Goal: Use online tool/utility: Utilize a website feature to perform a specific function

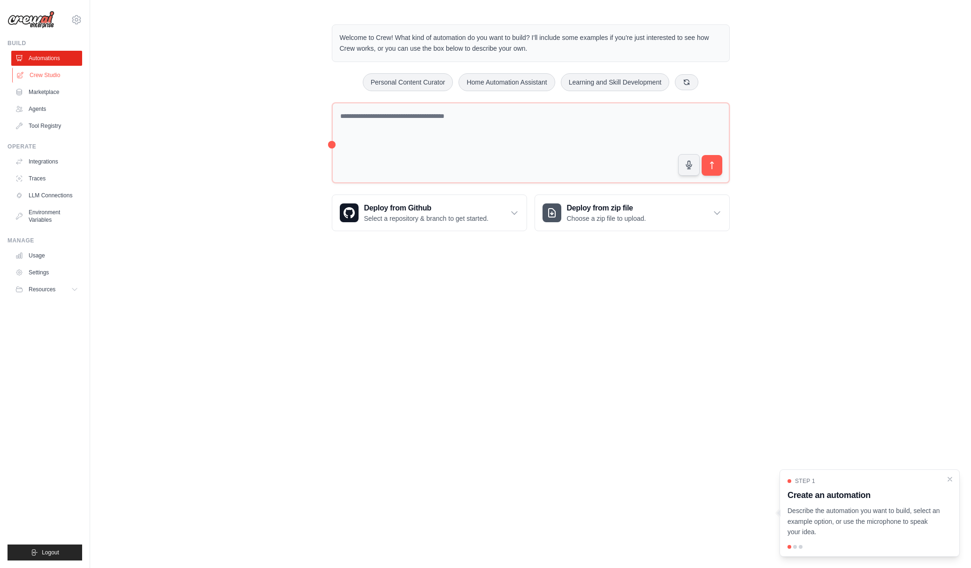
click at [42, 71] on link "Crew Studio" at bounding box center [47, 75] width 71 height 15
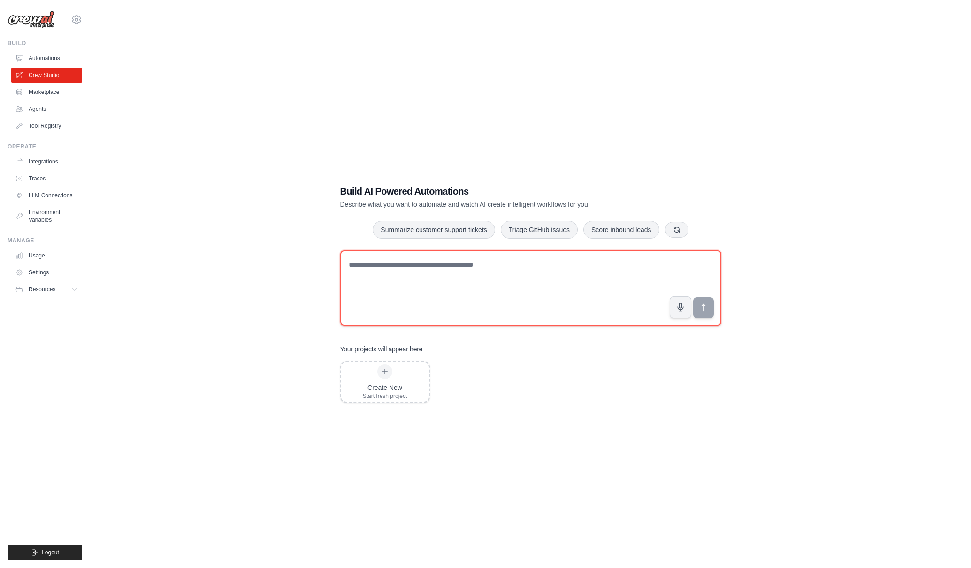
click at [467, 276] on textarea at bounding box center [530, 287] width 381 height 75
click at [501, 281] on textarea at bounding box center [530, 287] width 381 height 75
type textarea "**********"
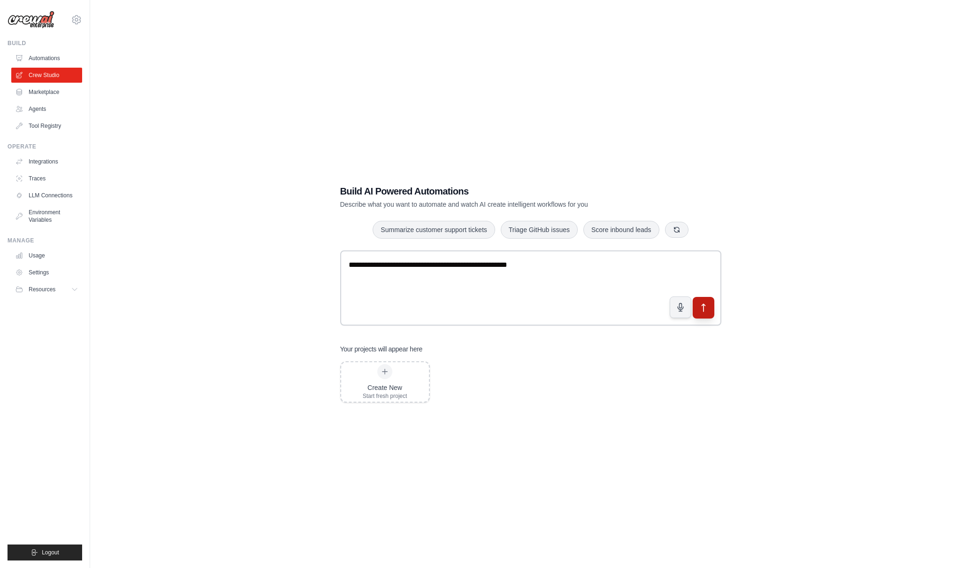
click at [698, 308] on button "submit" at bounding box center [703, 307] width 22 height 22
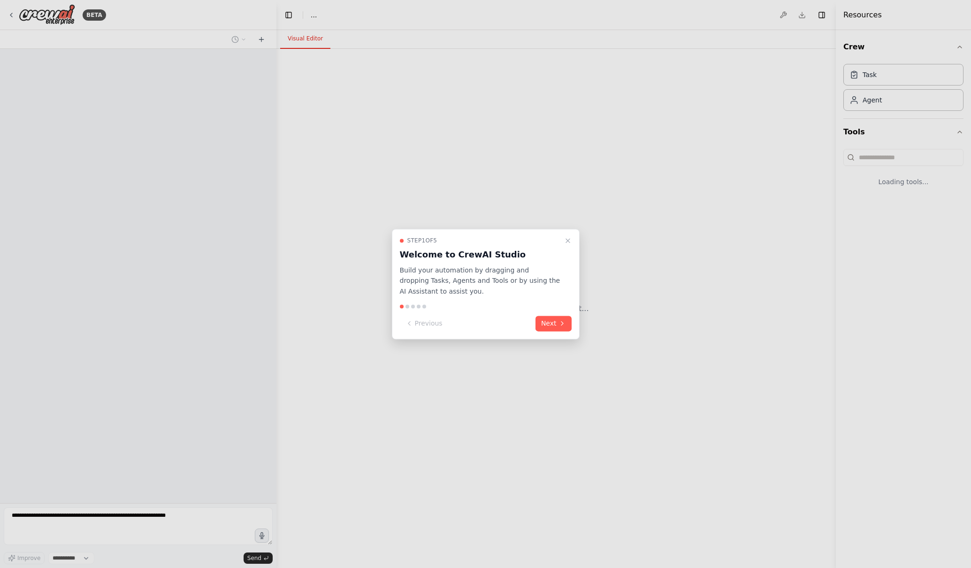
select select "****"
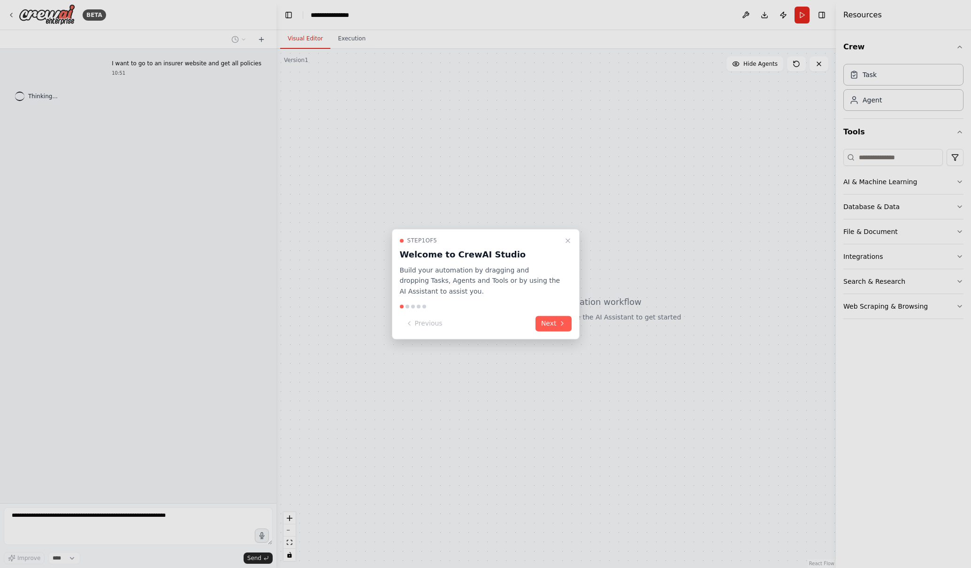
click at [552, 315] on div "Step 1 of 5 Welcome to CrewAI Studio Build your automation by dragging and drop…" at bounding box center [486, 284] width 188 height 110
click at [553, 327] on button "Next" at bounding box center [554, 322] width 36 height 15
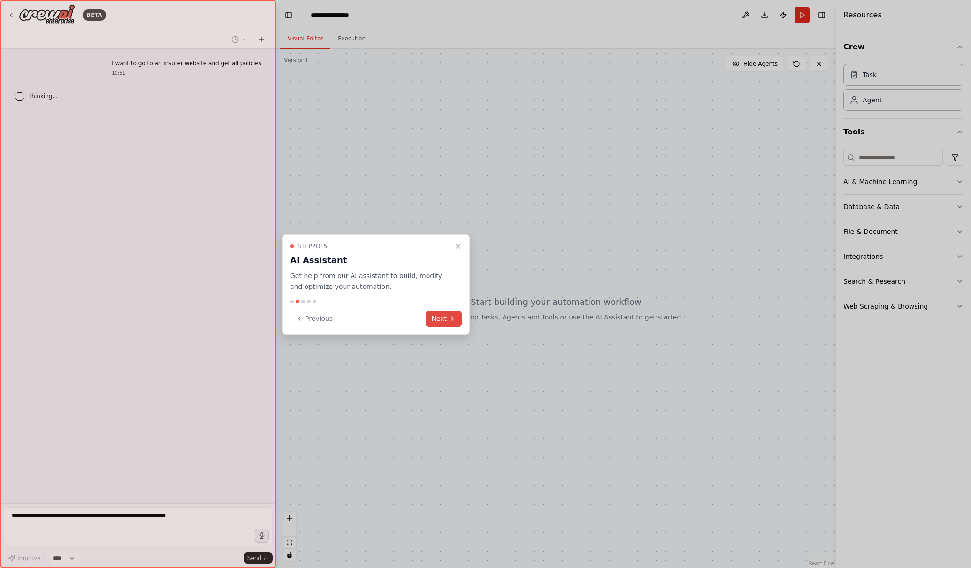
click at [441, 319] on button "Next" at bounding box center [444, 318] width 36 height 15
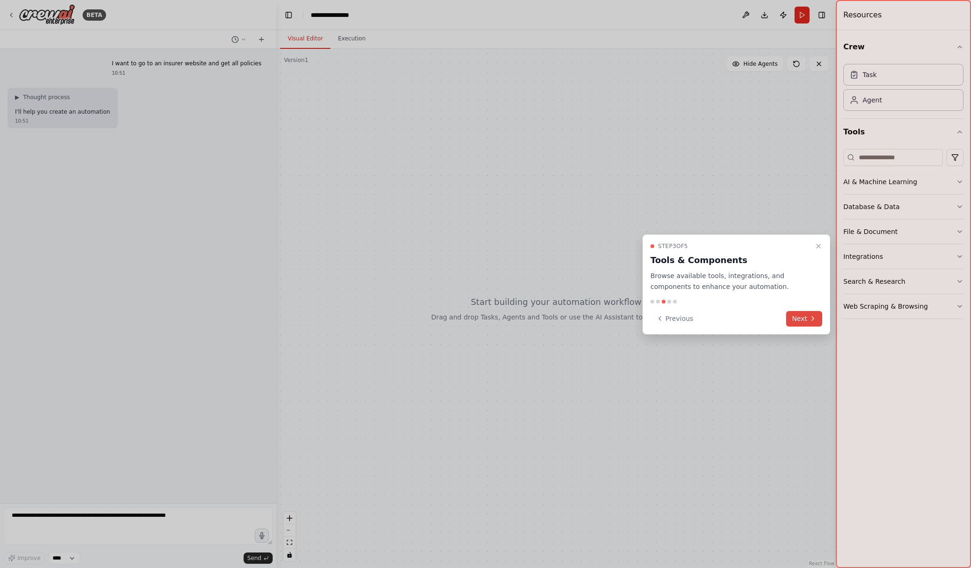
click at [812, 316] on icon at bounding box center [813, 318] width 2 height 4
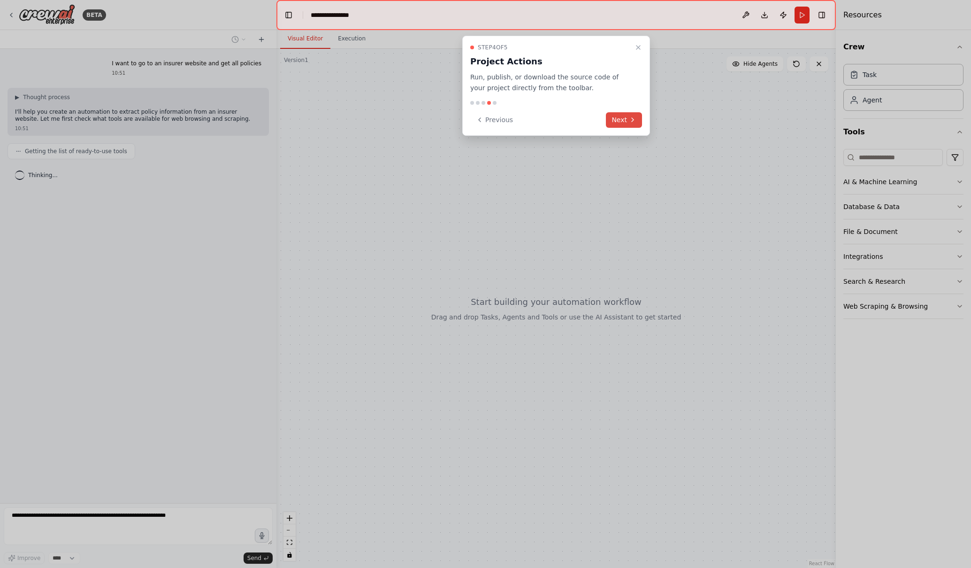
click at [618, 116] on button "Next" at bounding box center [624, 119] width 36 height 15
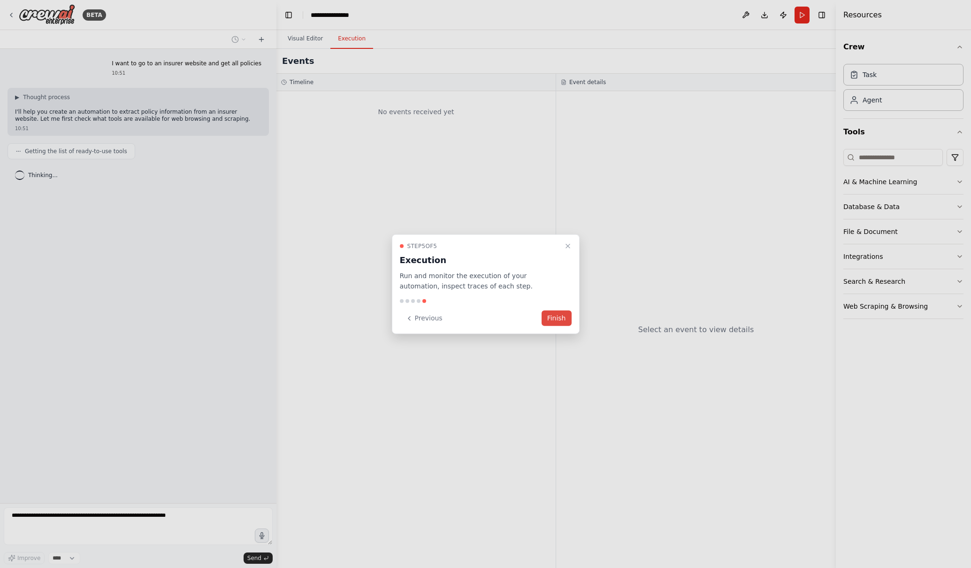
click at [556, 316] on button "Finish" at bounding box center [557, 317] width 30 height 15
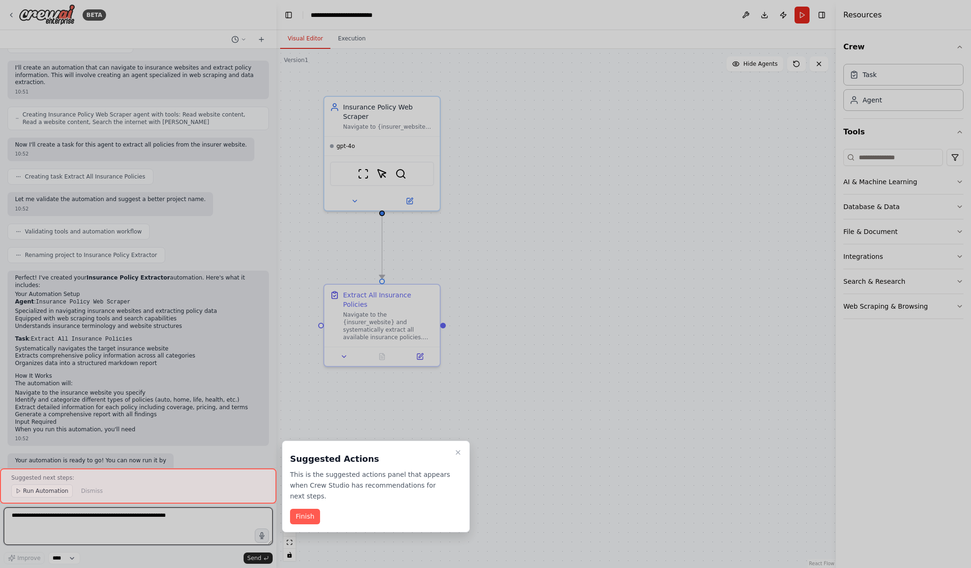
scroll to position [188, 0]
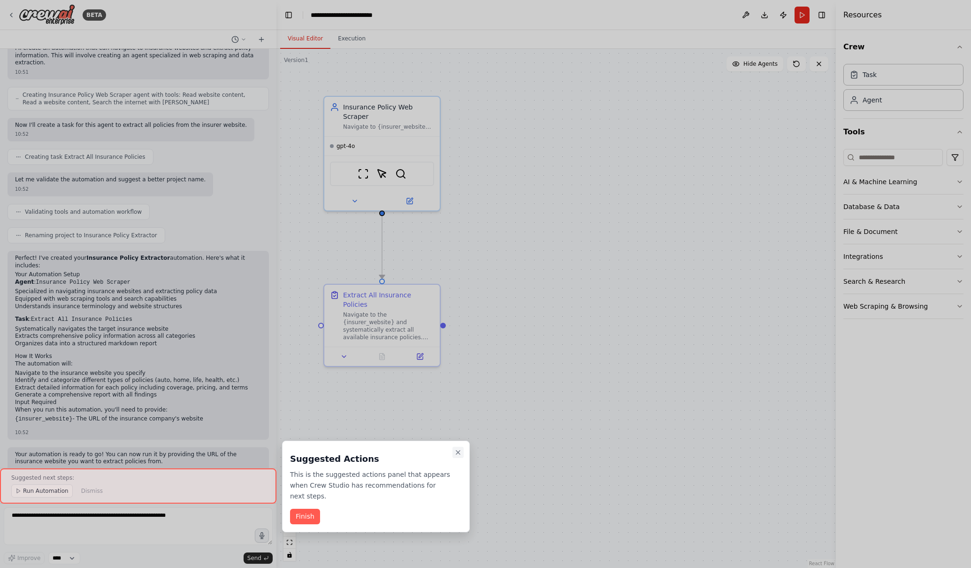
click at [456, 451] on icon "Close walkthrough" at bounding box center [458, 452] width 8 height 8
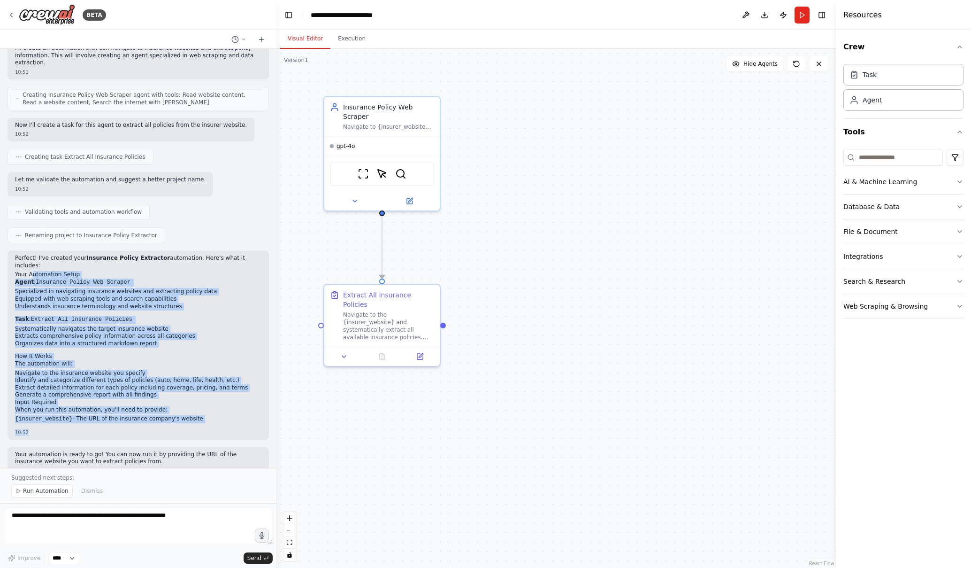
drag, startPoint x: 49, startPoint y: 412, endPoint x: 32, endPoint y: 261, distance: 151.6
click at [32, 261] on div "Perfect! I've created your Insurance Policy Extractor automation. Here's what i…" at bounding box center [138, 345] width 261 height 189
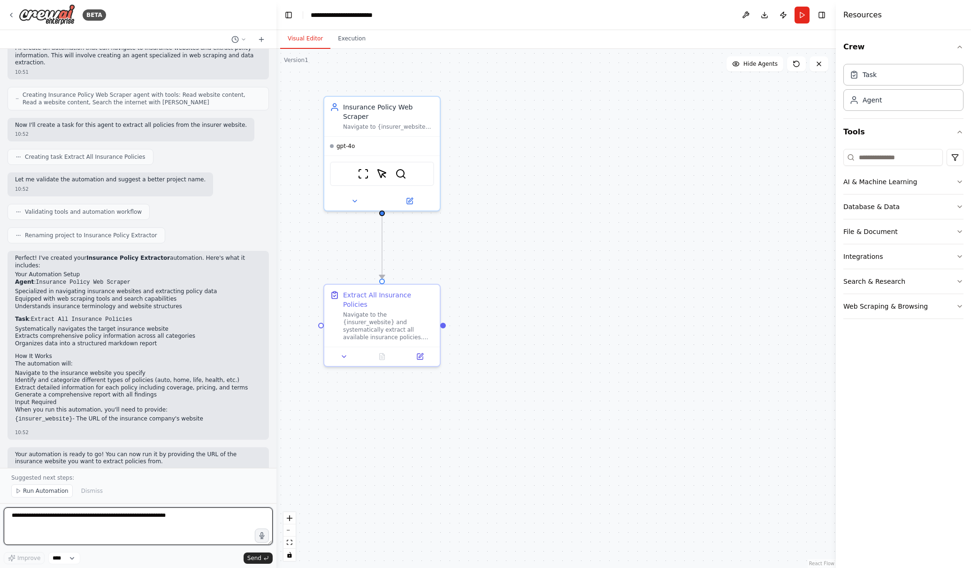
click at [104, 528] on textarea at bounding box center [138, 526] width 269 height 38
type textarea "**********"
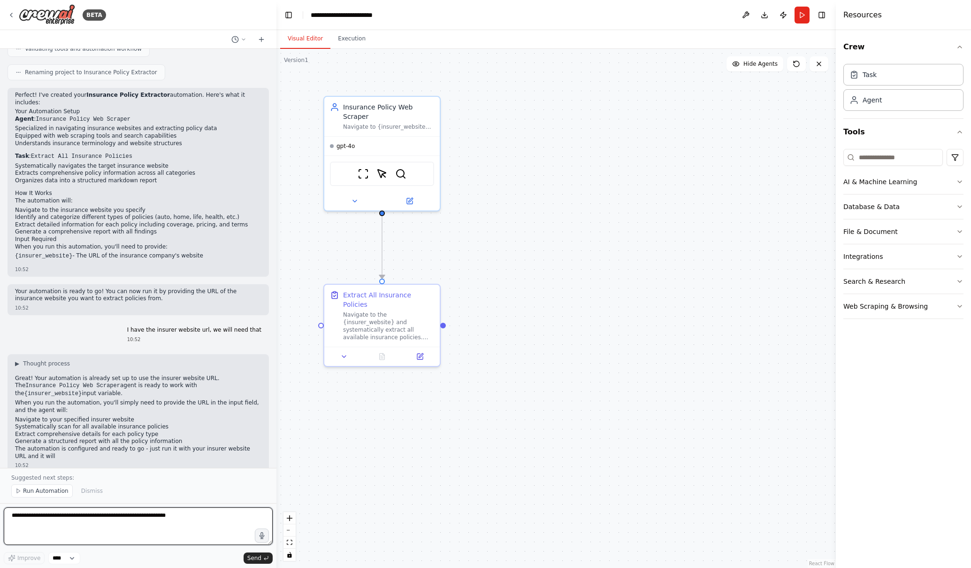
scroll to position [358, 0]
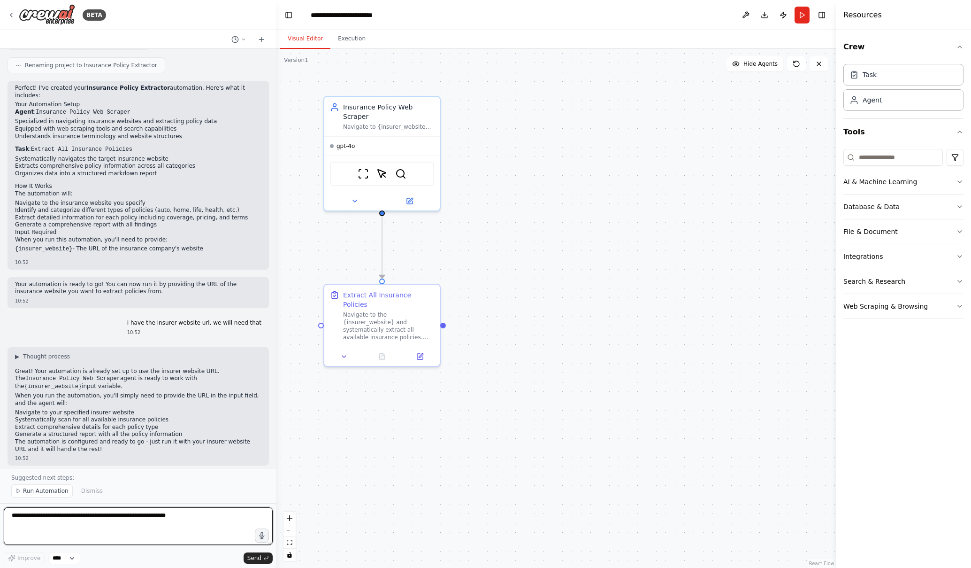
click at [152, 533] on textarea at bounding box center [138, 526] width 269 height 38
click at [806, 15] on button "Run" at bounding box center [802, 15] width 15 height 17
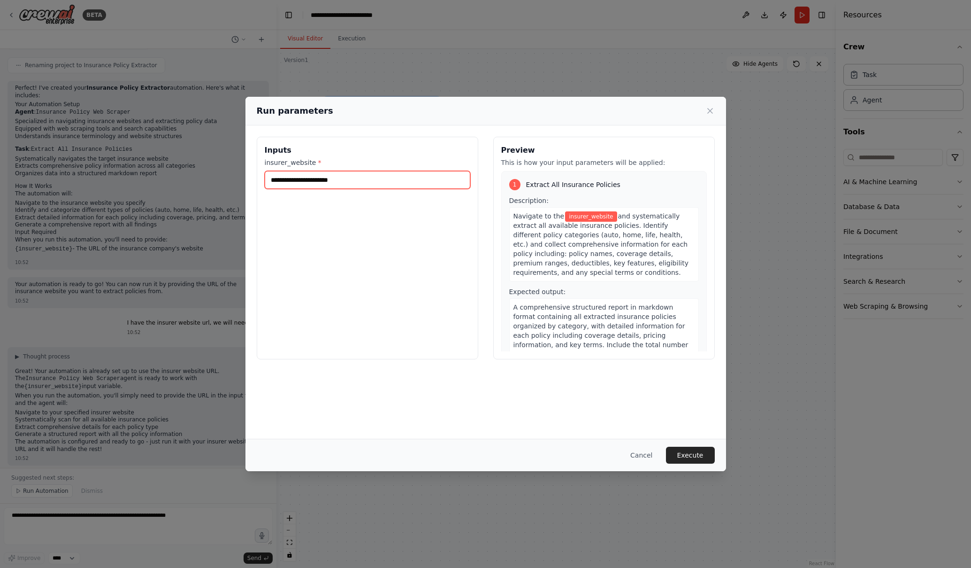
click at [383, 183] on input "insurer_website *" at bounding box center [368, 180] width 206 height 18
paste input "**********"
type input "**********"
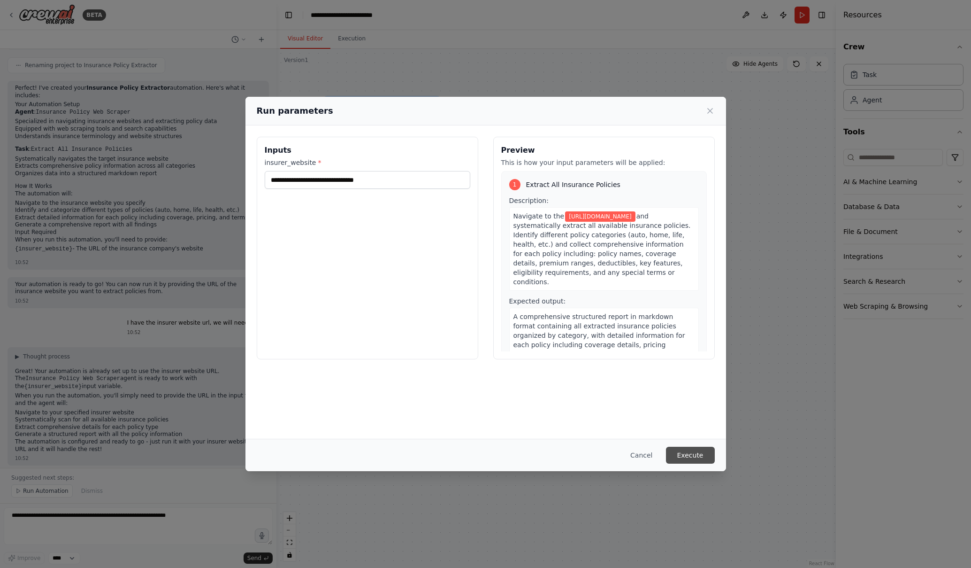
click at [696, 454] on button "Execute" at bounding box center [690, 454] width 49 height 17
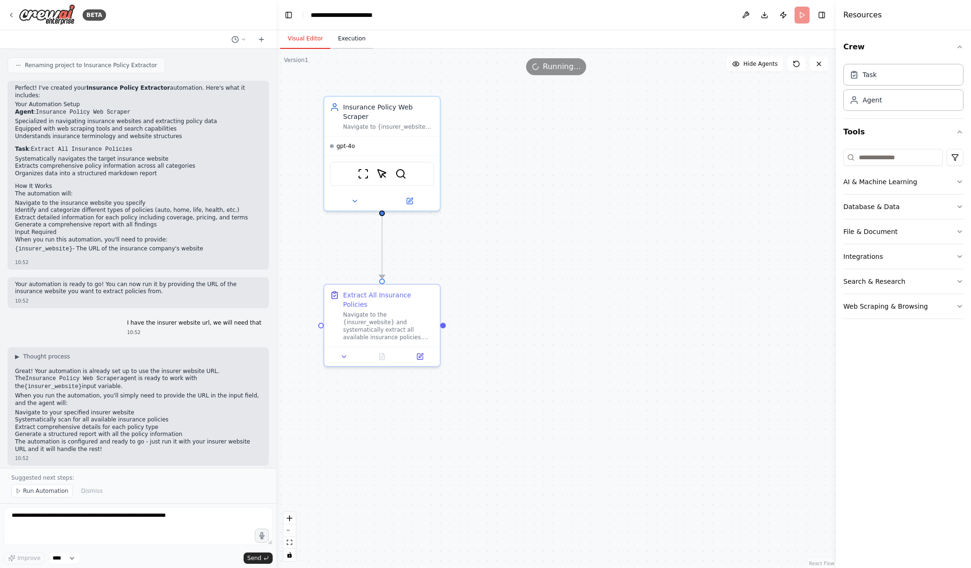
click at [347, 37] on button "Execution" at bounding box center [351, 39] width 43 height 20
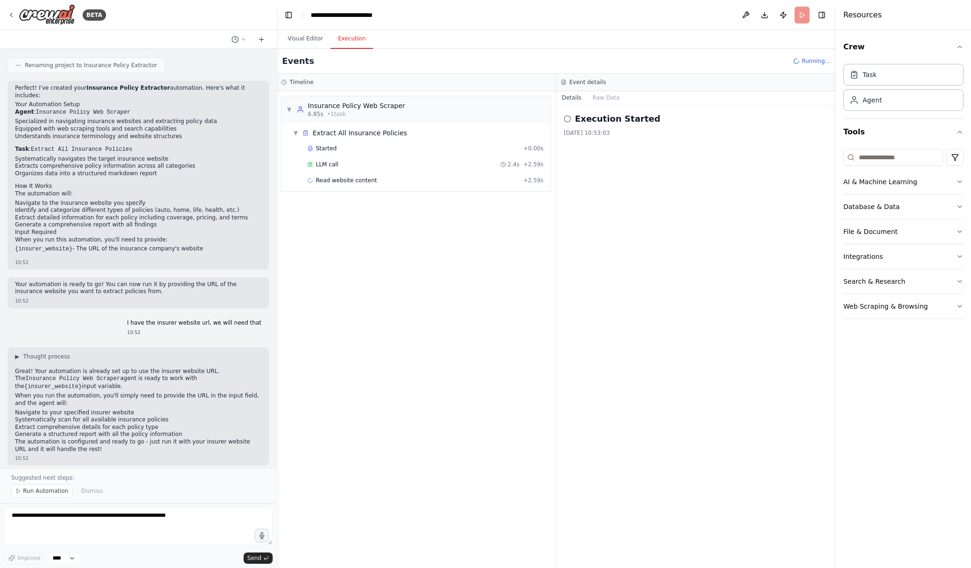
click at [324, 164] on span "LLM call" at bounding box center [327, 165] width 23 height 8
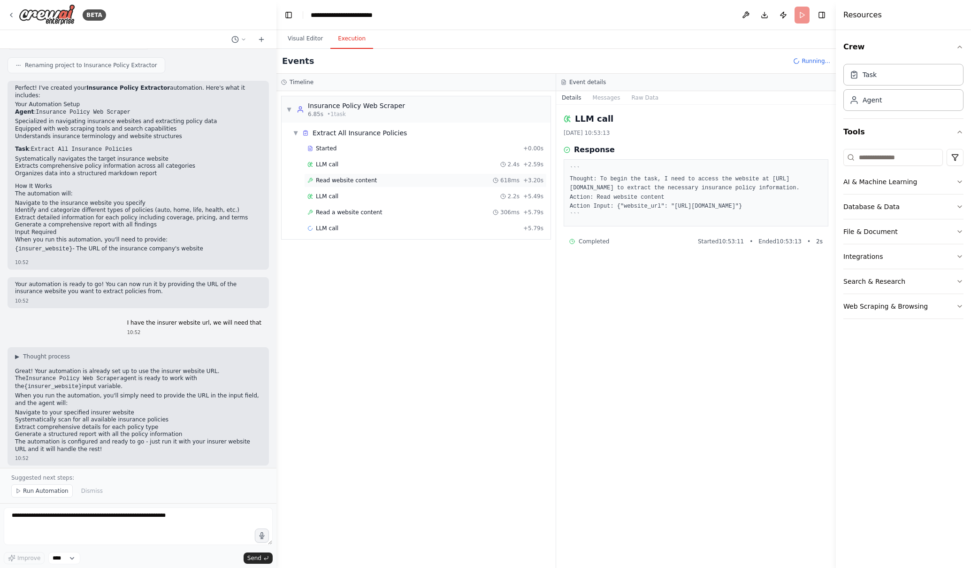
click at [370, 183] on span "Read website content" at bounding box center [346, 180] width 61 height 8
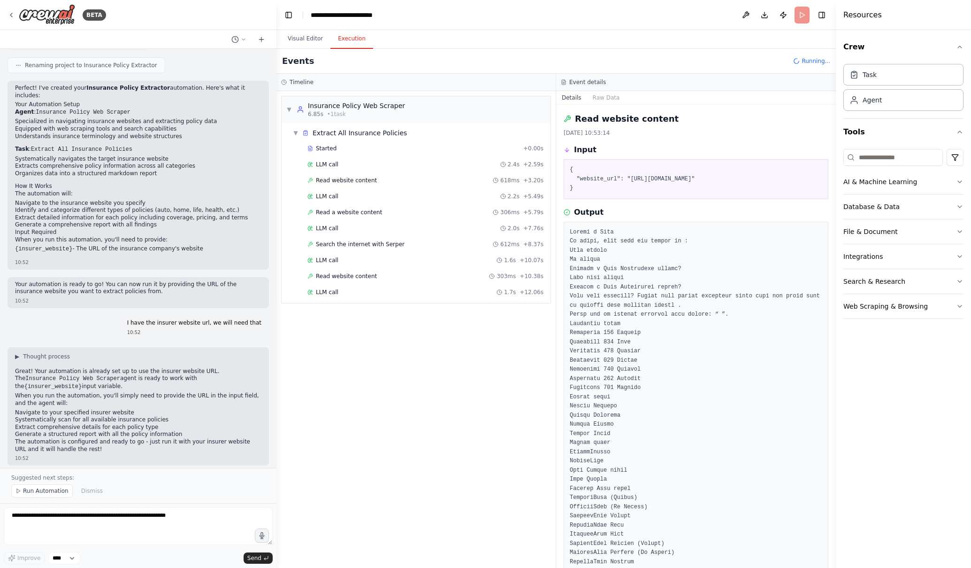
scroll to position [0, 0]
click at [344, 324] on div "LLM call + 12.47s" at bounding box center [425, 324] width 236 height 8
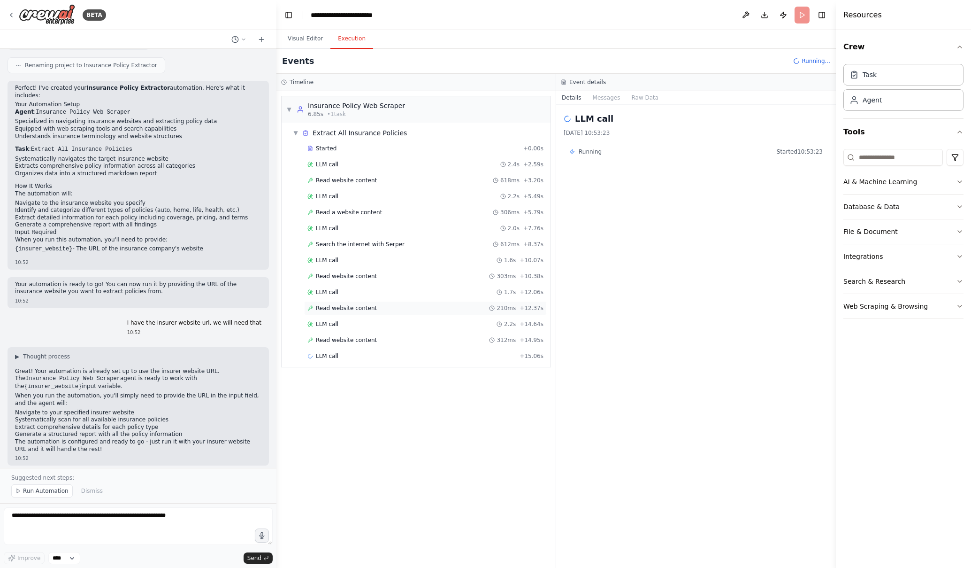
click at [354, 308] on span "Read website content" at bounding box center [346, 308] width 61 height 8
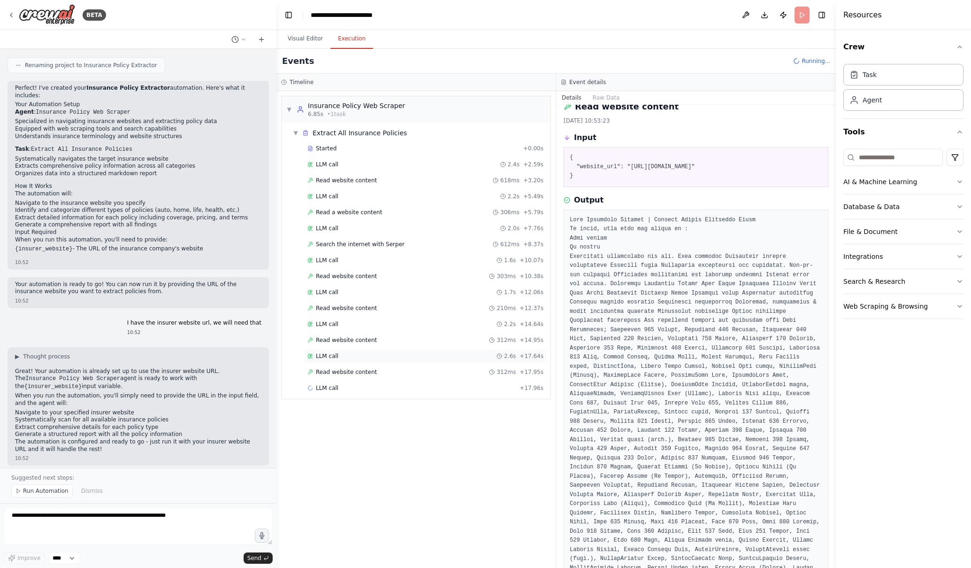
scroll to position [11, 0]
click at [325, 404] on span "Completed" at bounding box center [331, 404] width 31 height 8
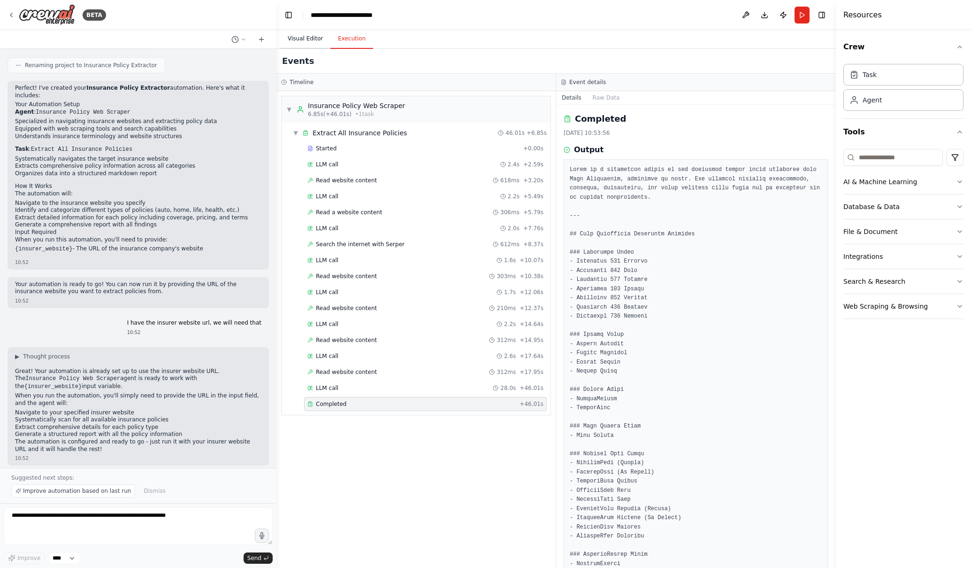
scroll to position [0, 0]
click at [313, 40] on button "Visual Editor" at bounding box center [305, 39] width 50 height 20
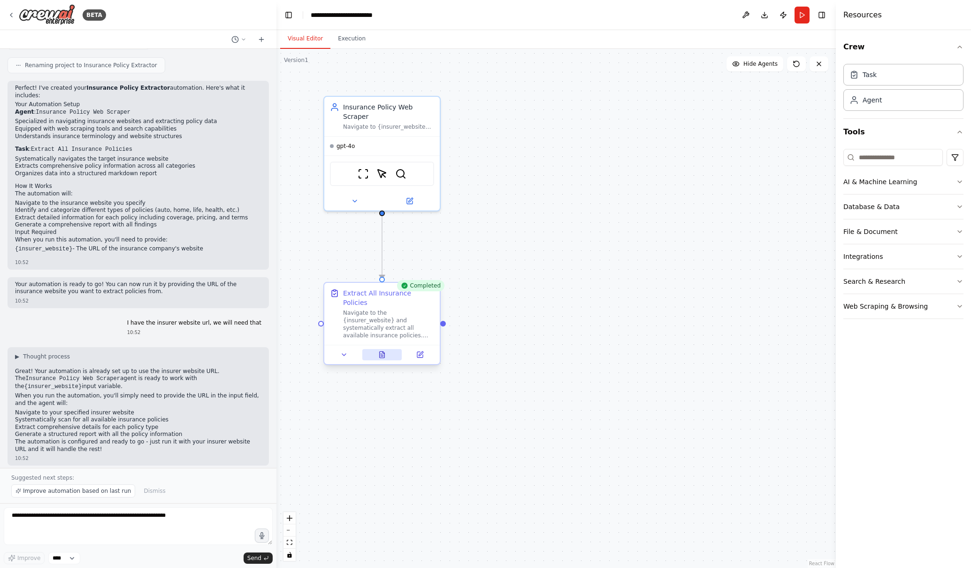
click at [382, 351] on icon at bounding box center [382, 354] width 5 height 6
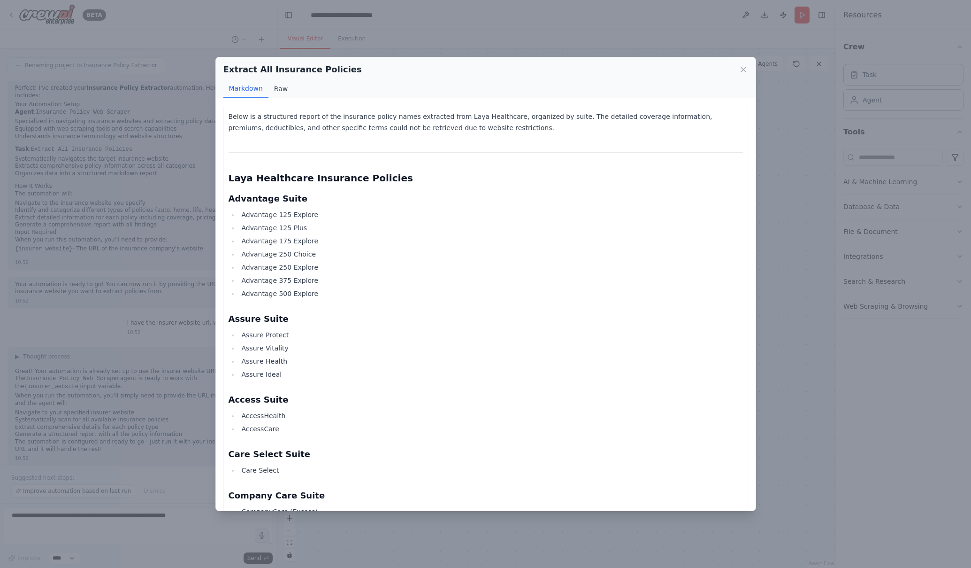
click at [278, 86] on button "Raw" at bounding box center [281, 89] width 25 height 18
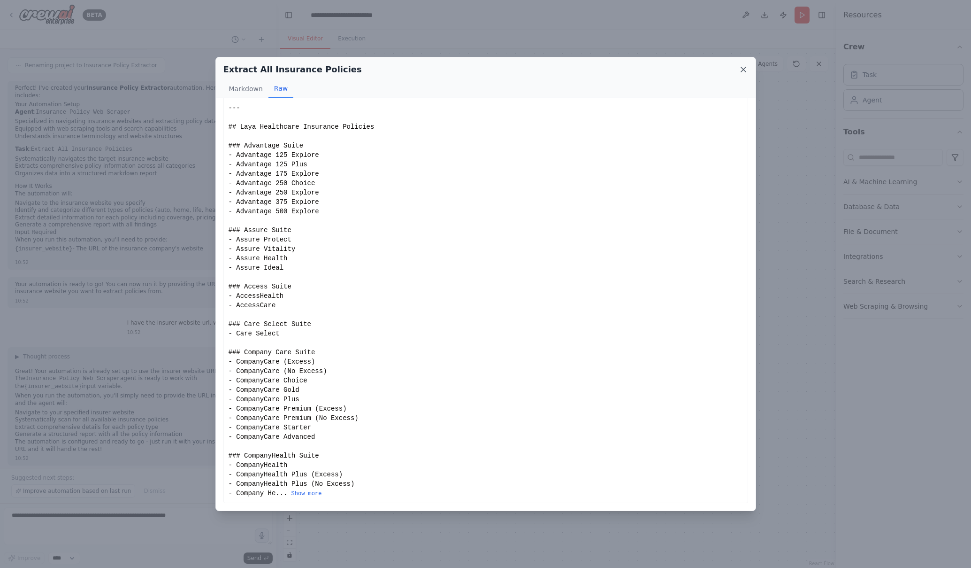
click at [743, 70] on icon at bounding box center [743, 69] width 5 height 5
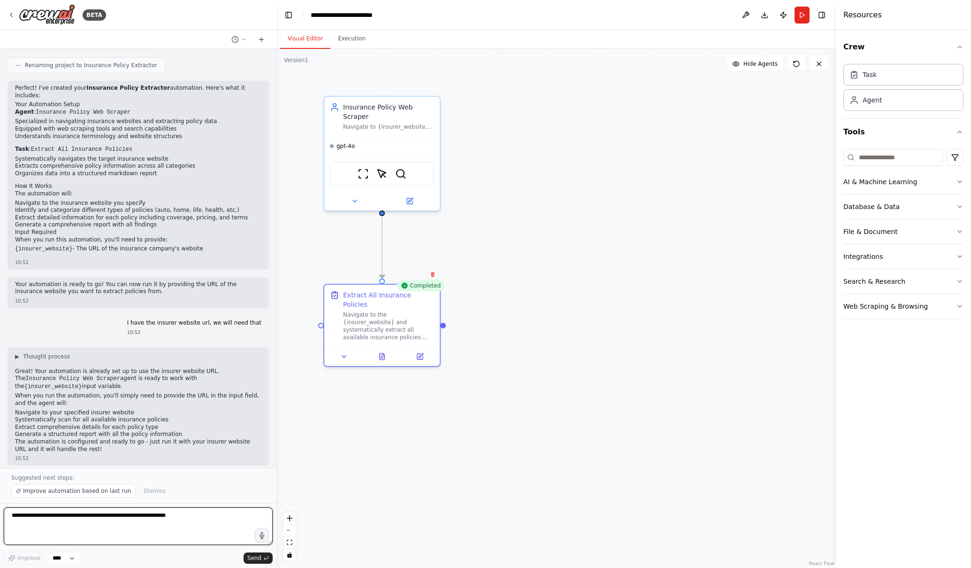
click at [154, 509] on textarea at bounding box center [138, 526] width 269 height 38
type textarea "**********"
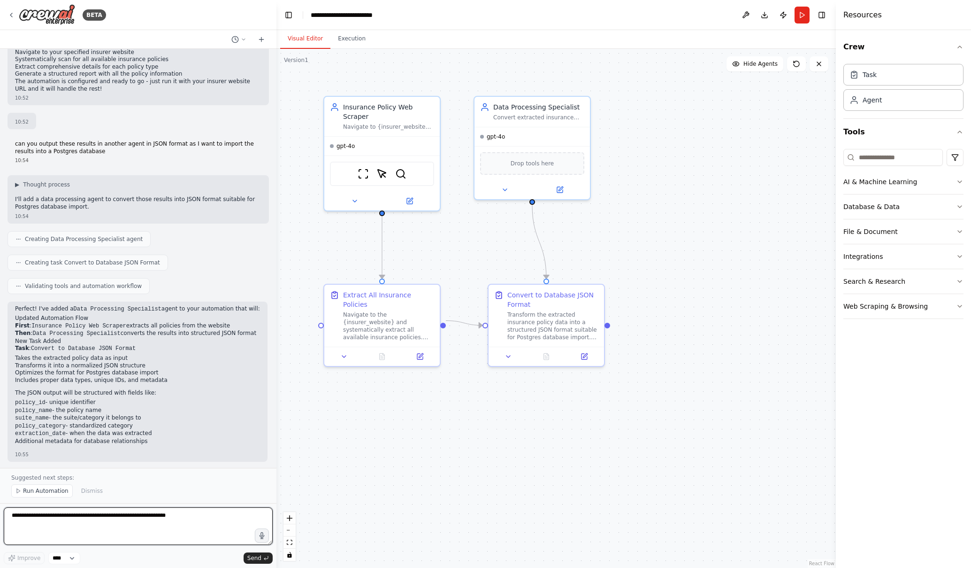
scroll to position [725, 0]
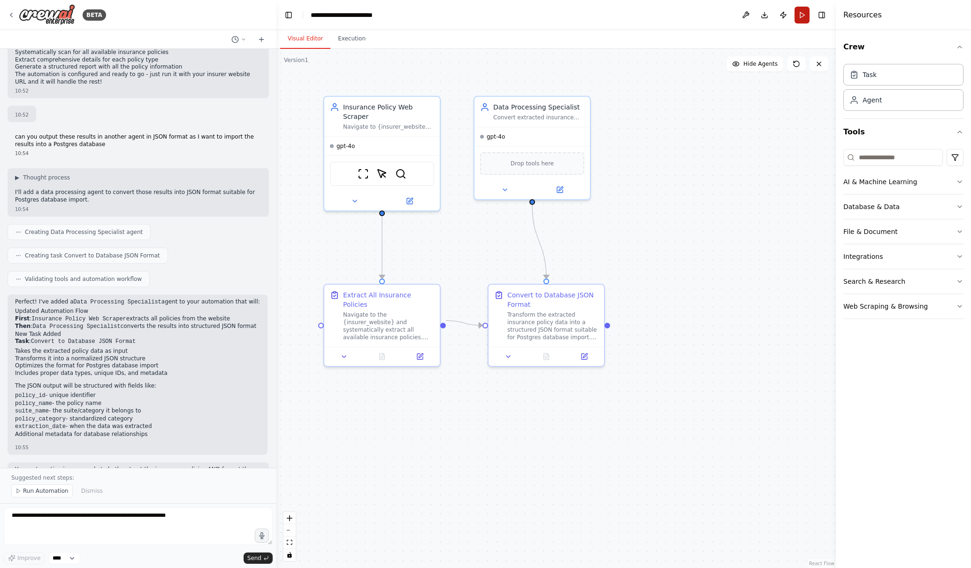
click at [799, 18] on button "Run" at bounding box center [802, 15] width 15 height 17
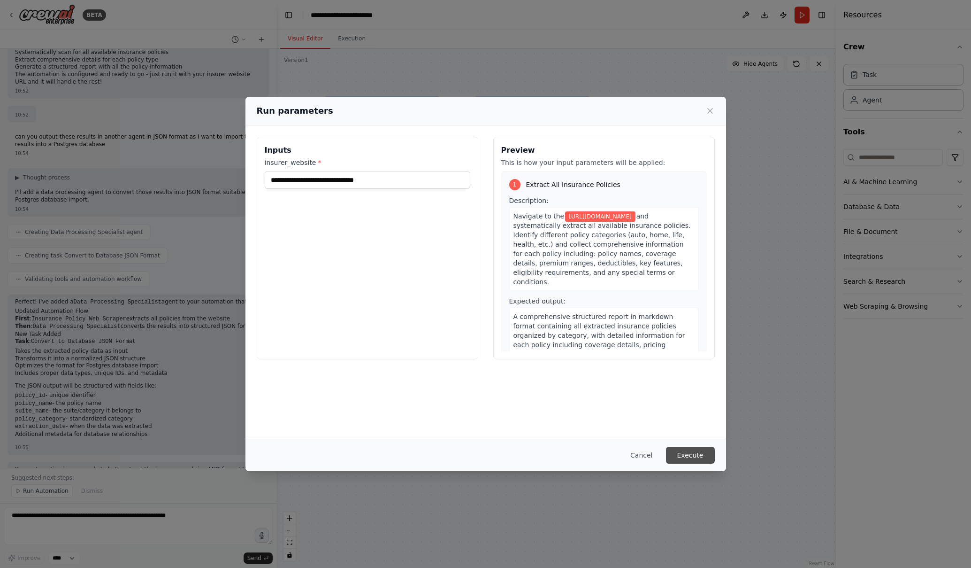
click at [689, 455] on button "Execute" at bounding box center [690, 454] width 49 height 17
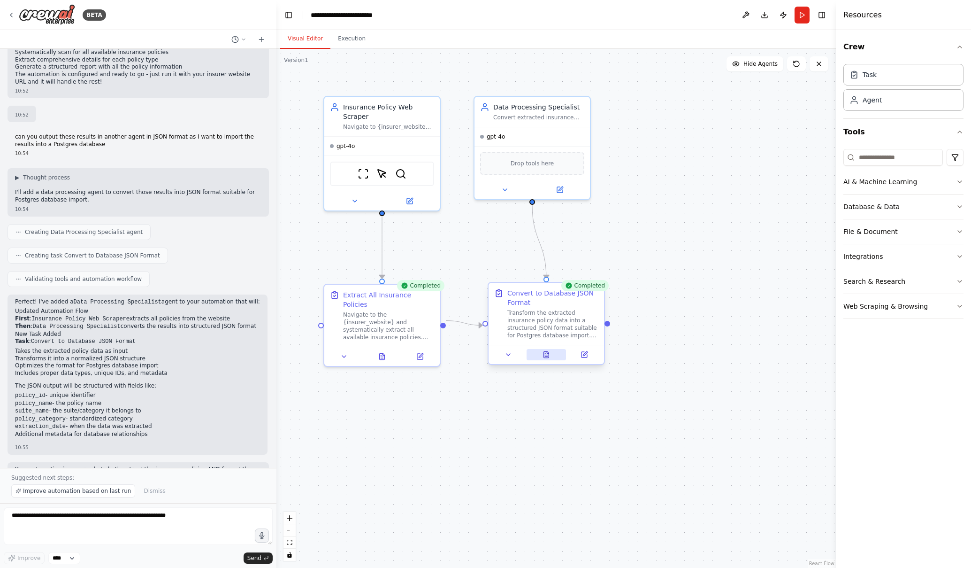
click at [545, 357] on icon at bounding box center [546, 354] width 5 height 6
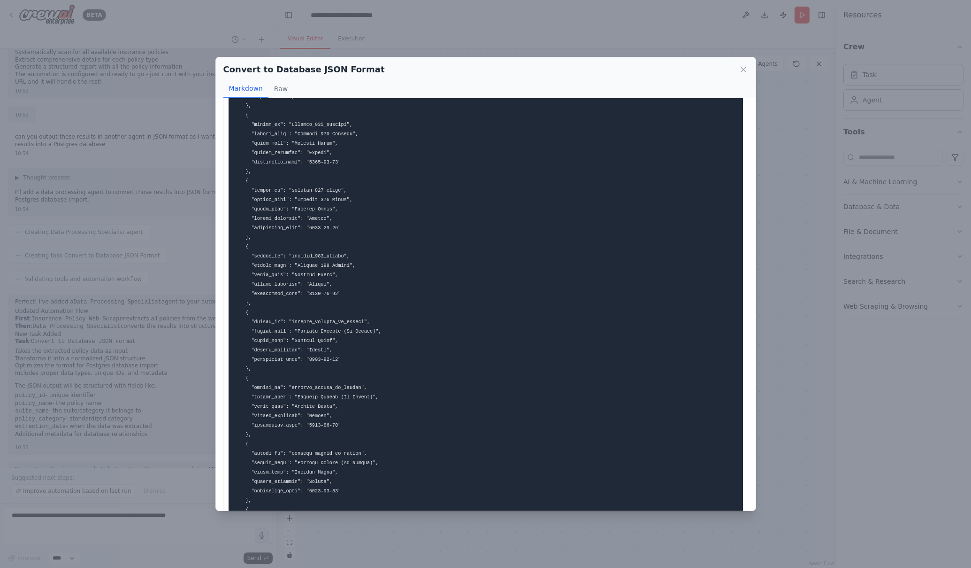
scroll to position [3068, 0]
click at [744, 69] on icon at bounding box center [743, 69] width 5 height 5
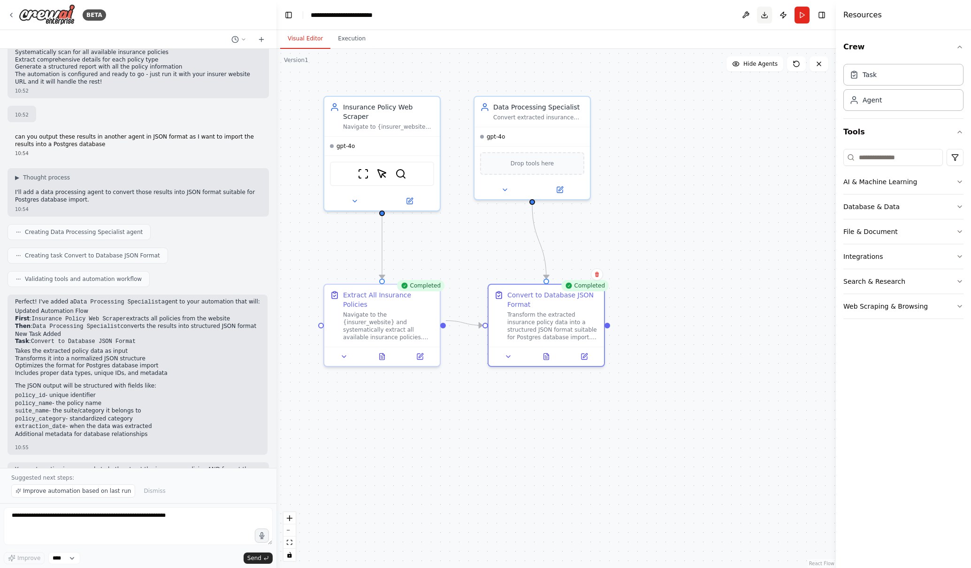
click at [766, 15] on button "Download" at bounding box center [764, 15] width 15 height 17
